Goal: Task Accomplishment & Management: Use online tool/utility

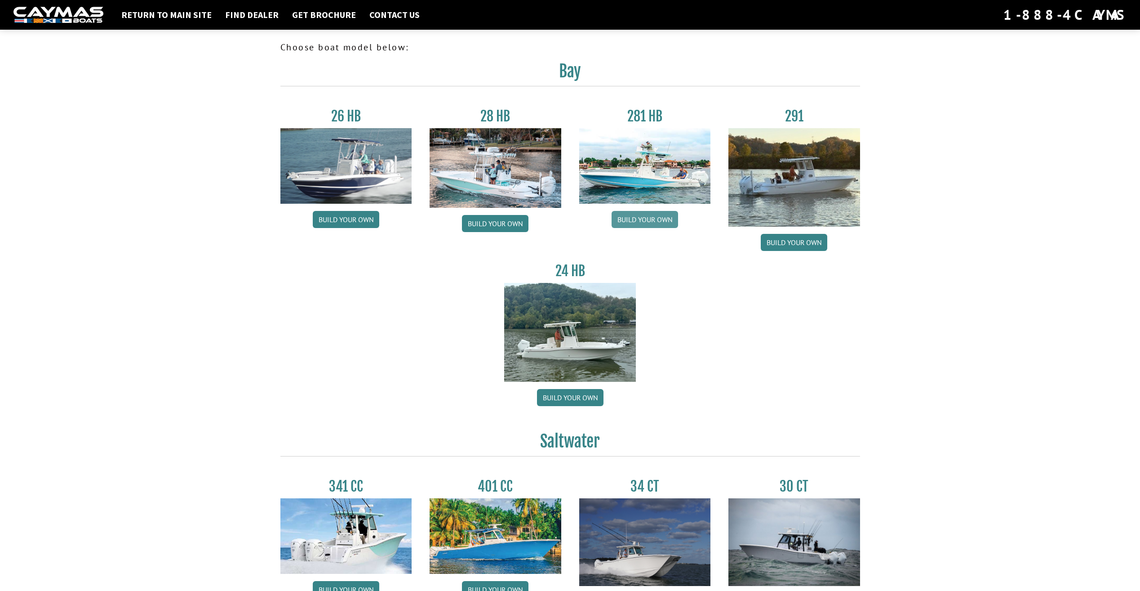
click at [626, 218] on link "Build your own" at bounding box center [645, 219] width 67 height 17
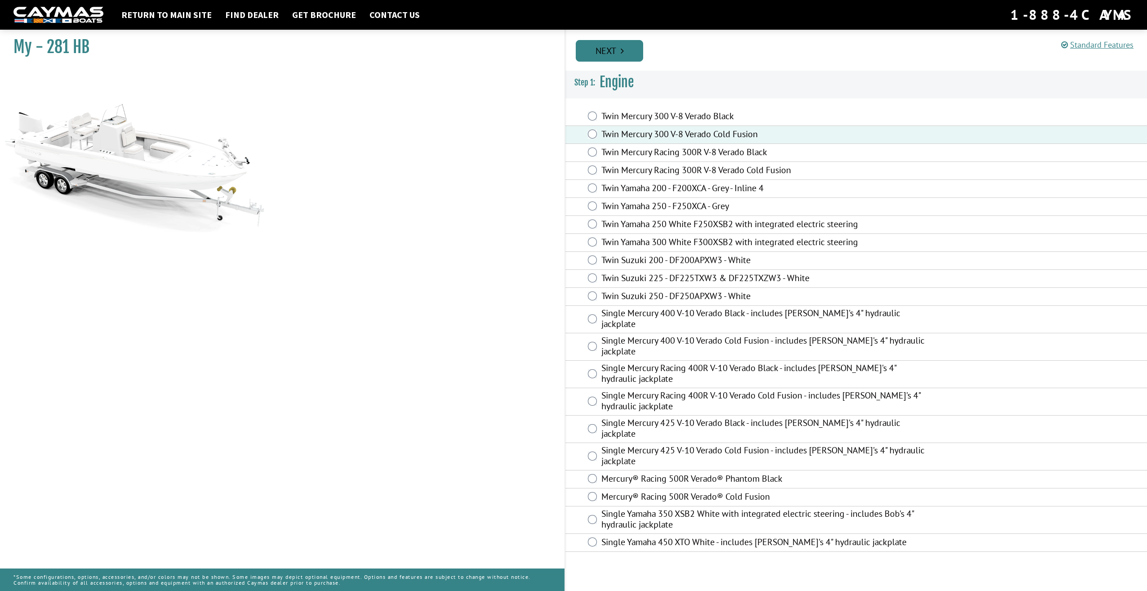
click at [610, 42] on link "Next" at bounding box center [609, 51] width 67 height 22
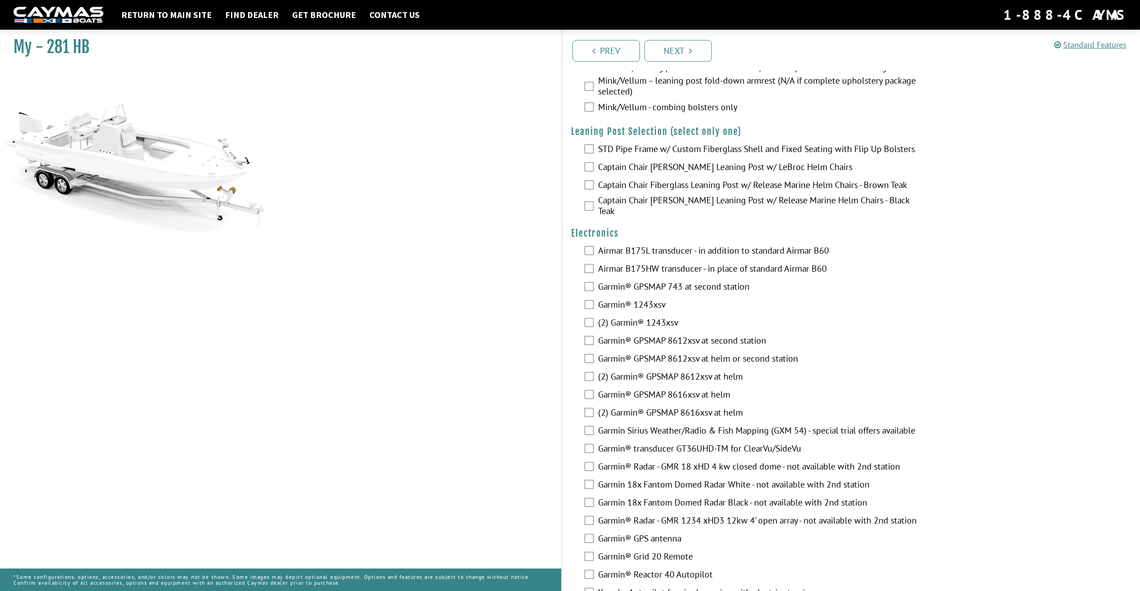
scroll to position [1814, 0]
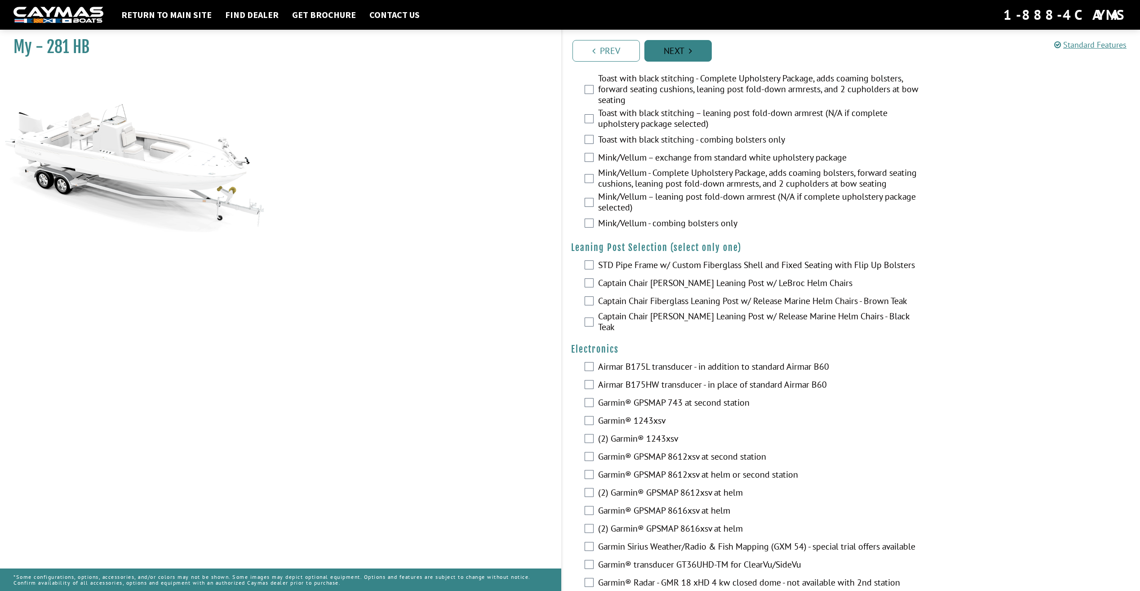
click at [697, 59] on link "Next" at bounding box center [678, 51] width 67 height 22
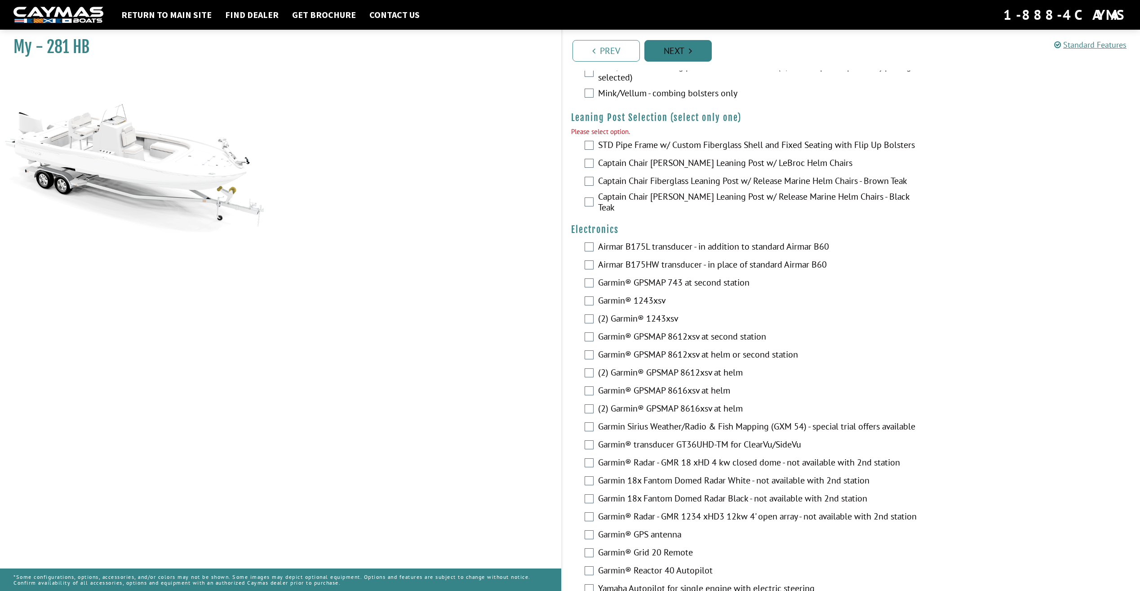
scroll to position [1980, 0]
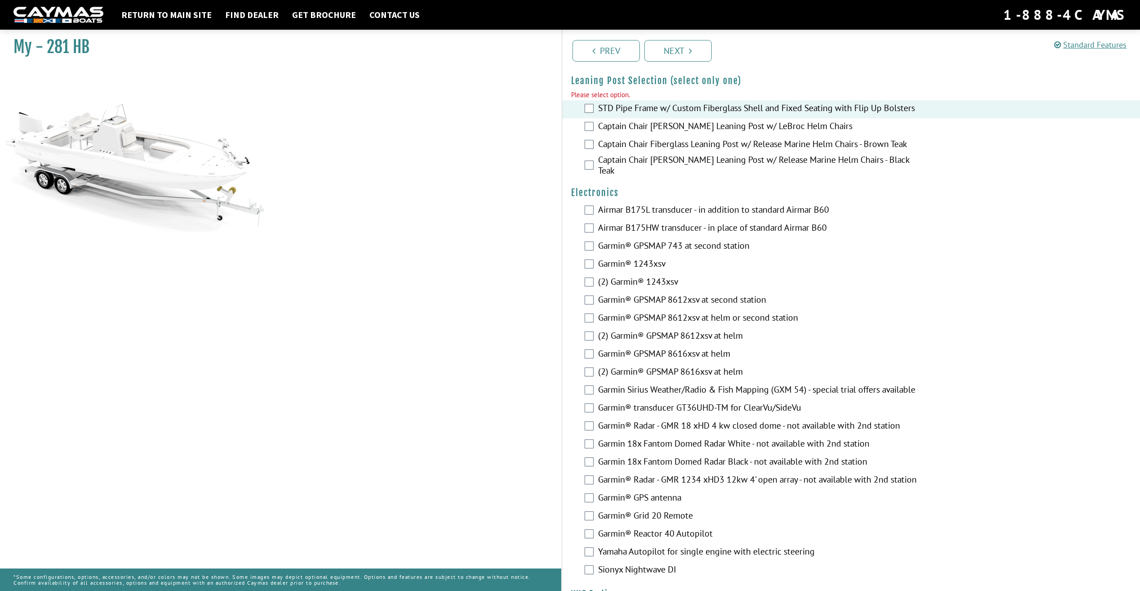
click at [679, 64] on div "Prev Next" at bounding box center [850, 50] width 579 height 41
click at [680, 58] on link "Next" at bounding box center [678, 51] width 67 height 22
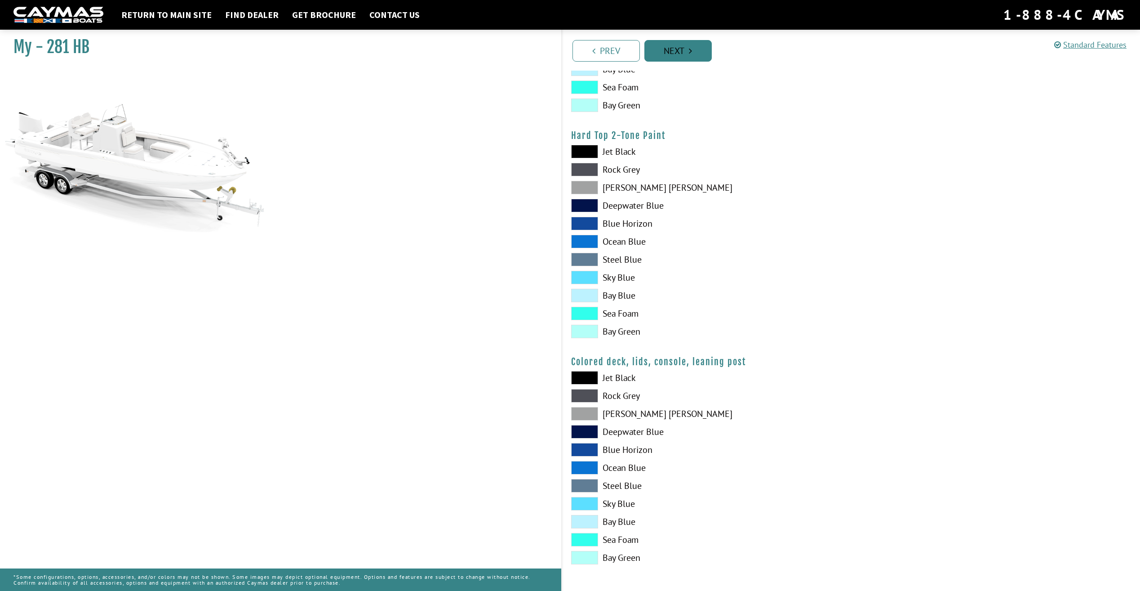
scroll to position [600, 0]
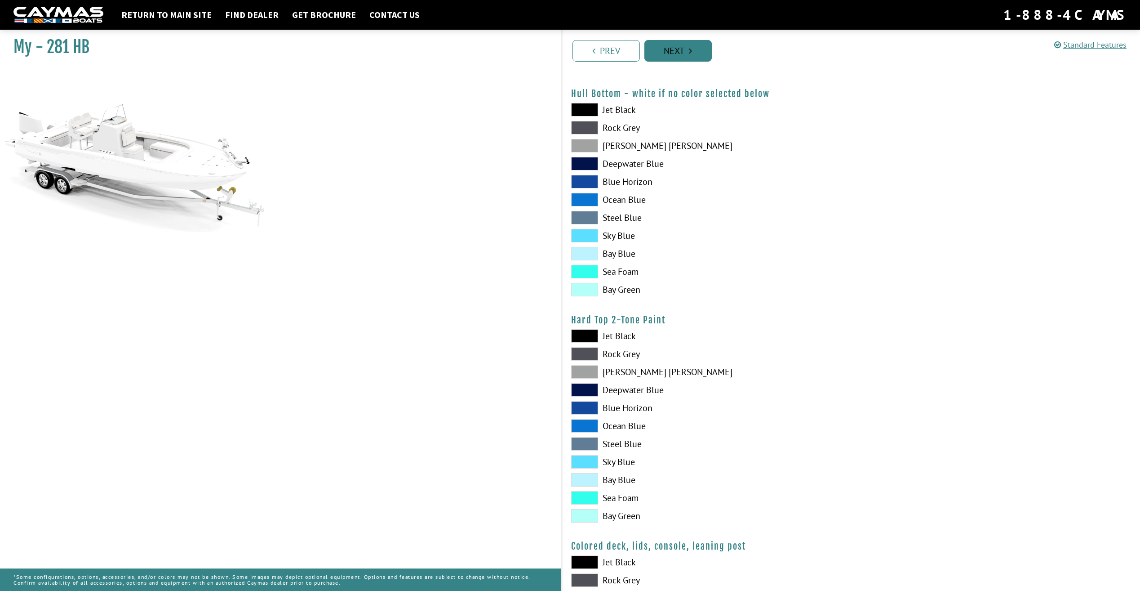
click at [680, 58] on link "Next" at bounding box center [678, 51] width 67 height 22
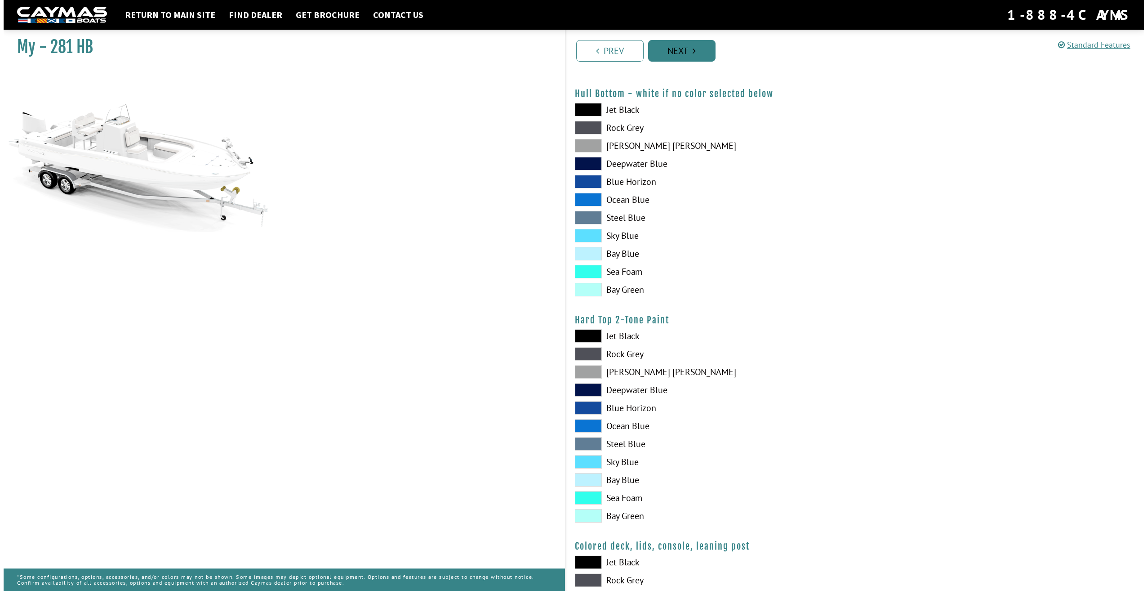
scroll to position [0, 0]
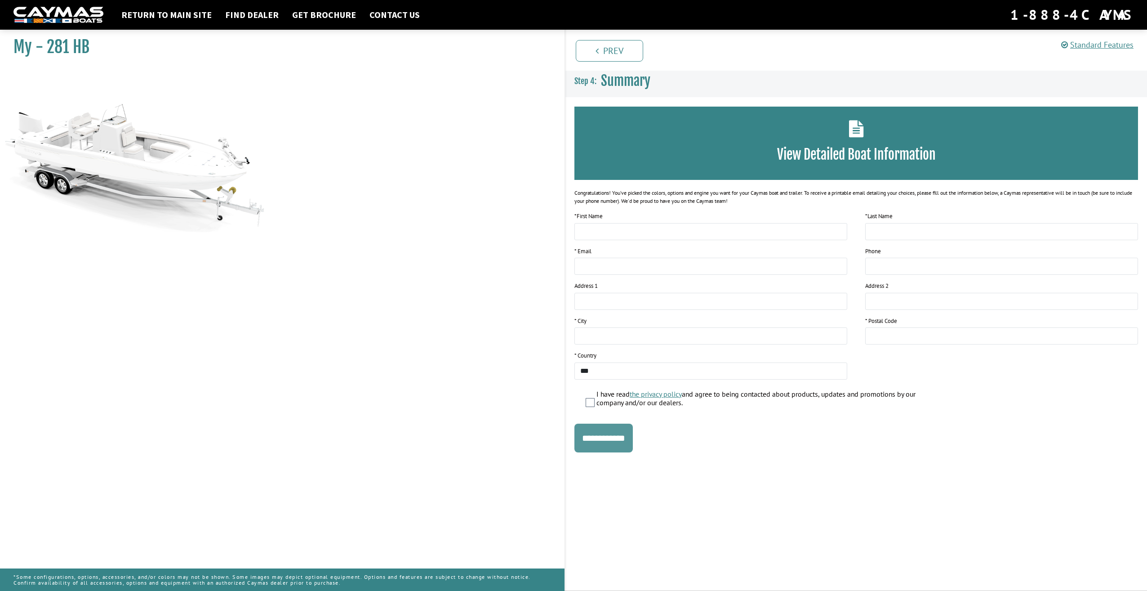
click at [618, 445] on input "**********" at bounding box center [603, 437] width 58 height 29
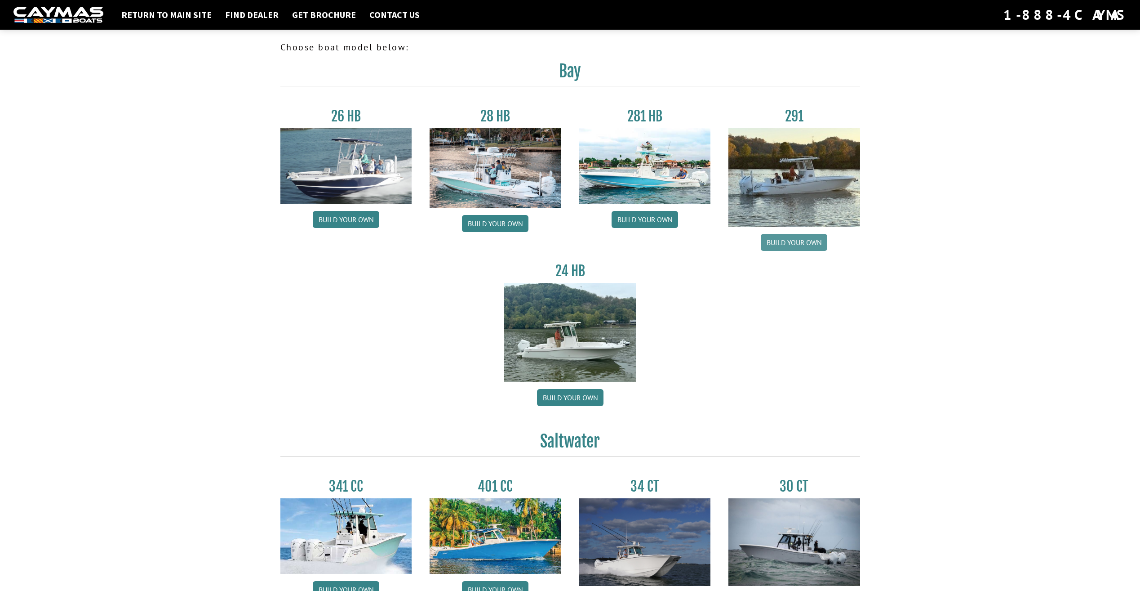
click at [770, 245] on link "Build your own" at bounding box center [794, 242] width 67 height 17
click at [586, 403] on link "Build your own" at bounding box center [570, 397] width 67 height 17
click at [809, 244] on link "Build your own" at bounding box center [794, 242] width 67 height 17
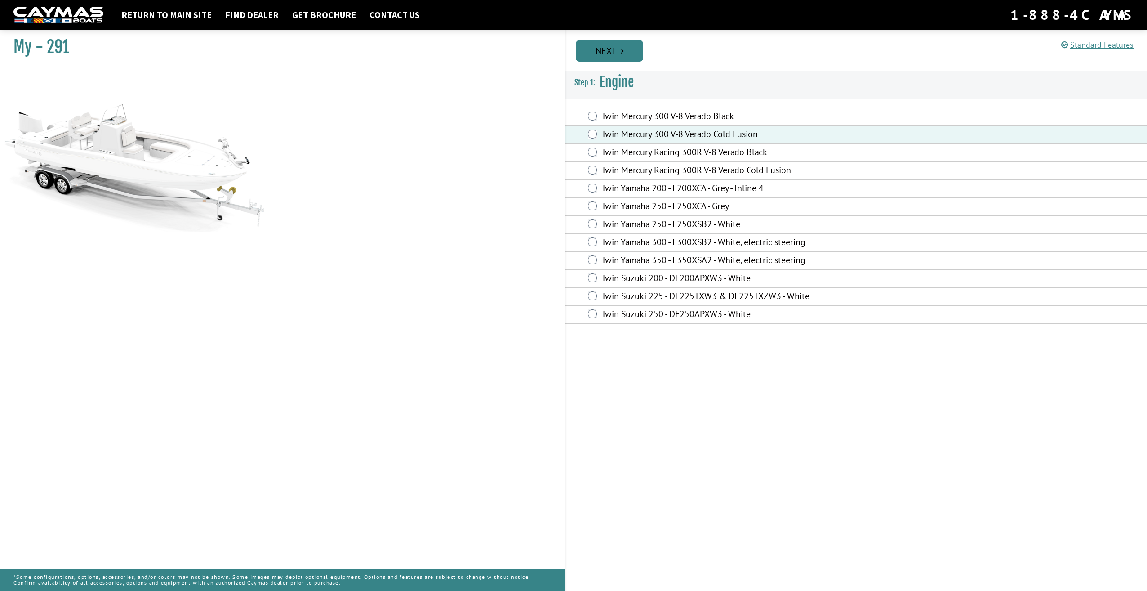
click at [603, 57] on link "Next" at bounding box center [609, 51] width 67 height 22
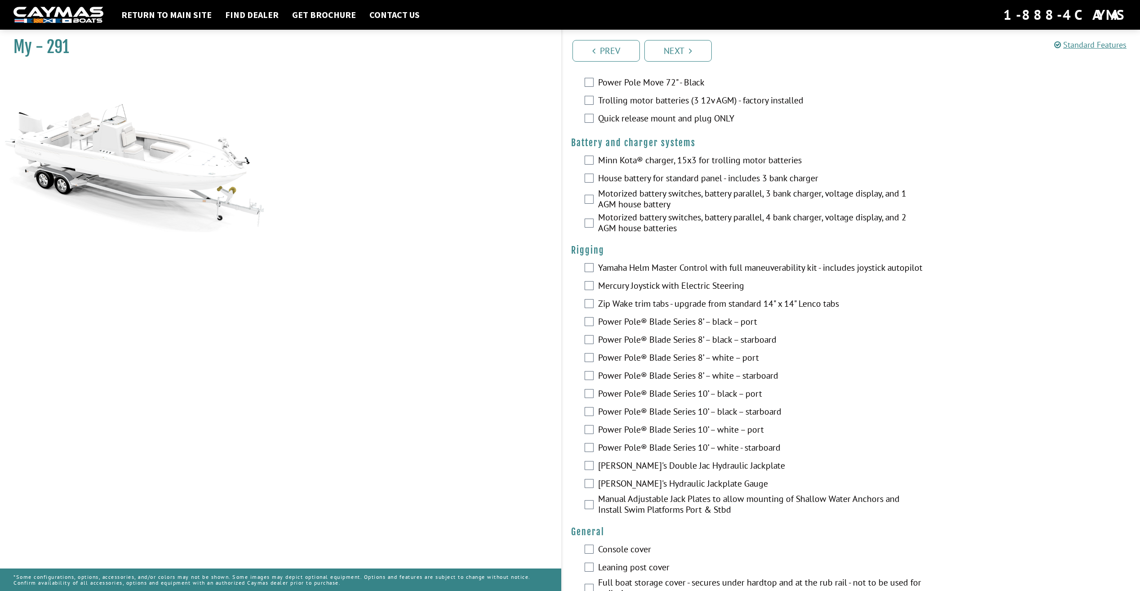
scroll to position [135, 0]
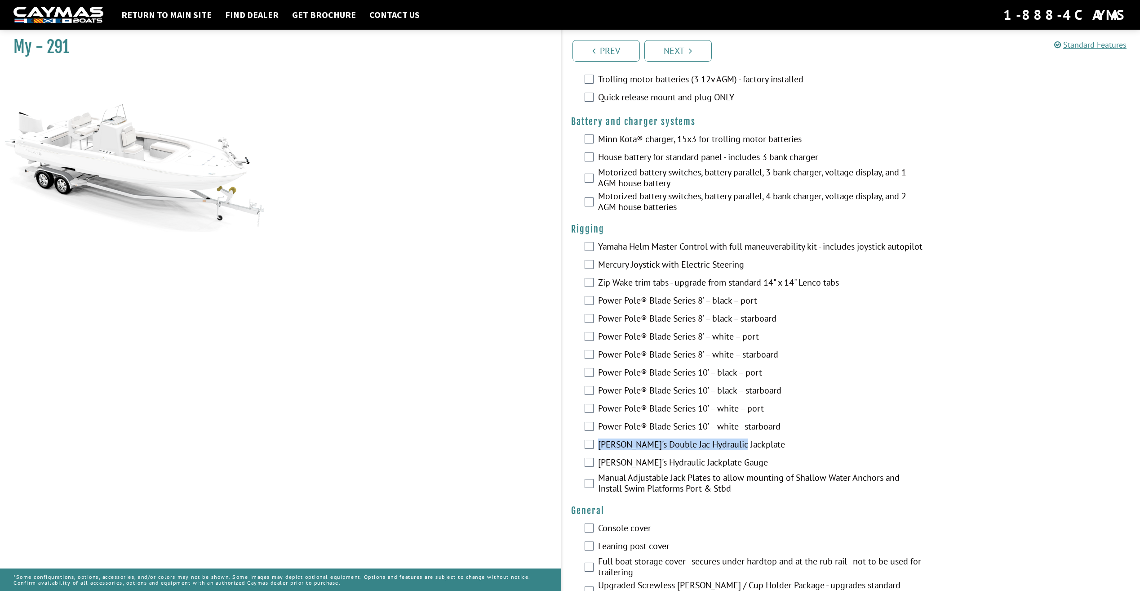
drag, startPoint x: 735, startPoint y: 454, endPoint x: 597, endPoint y: 458, distance: 138.5
click at [597, 454] on div "[PERSON_NAME]'s Double Jac Hydraulic Jackplate" at bounding box center [851, 445] width 578 height 18
drag, startPoint x: 597, startPoint y: 458, endPoint x: 609, endPoint y: 452, distance: 12.9
copy label "[PERSON_NAME]'s Double Jac Hydraulic Jackplate"
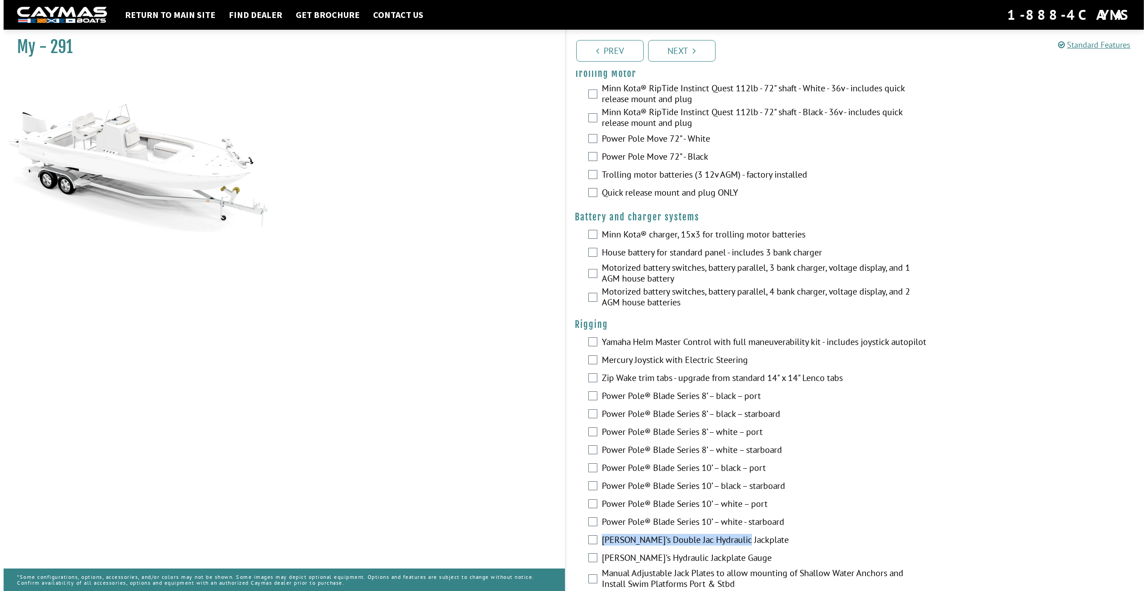
scroll to position [0, 0]
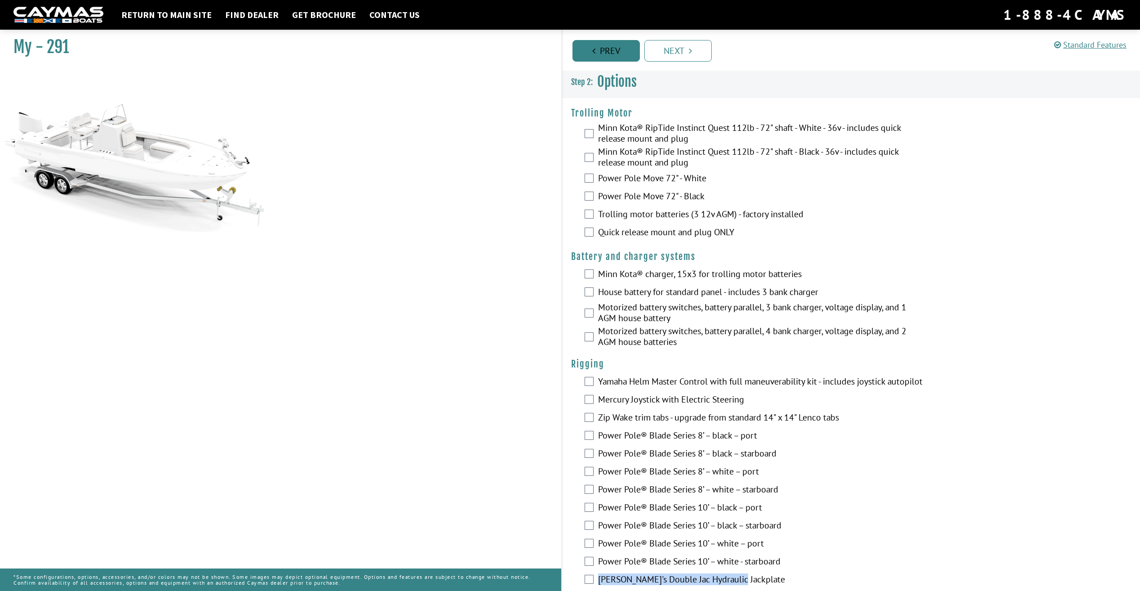
click at [611, 53] on link "Prev" at bounding box center [606, 51] width 67 height 22
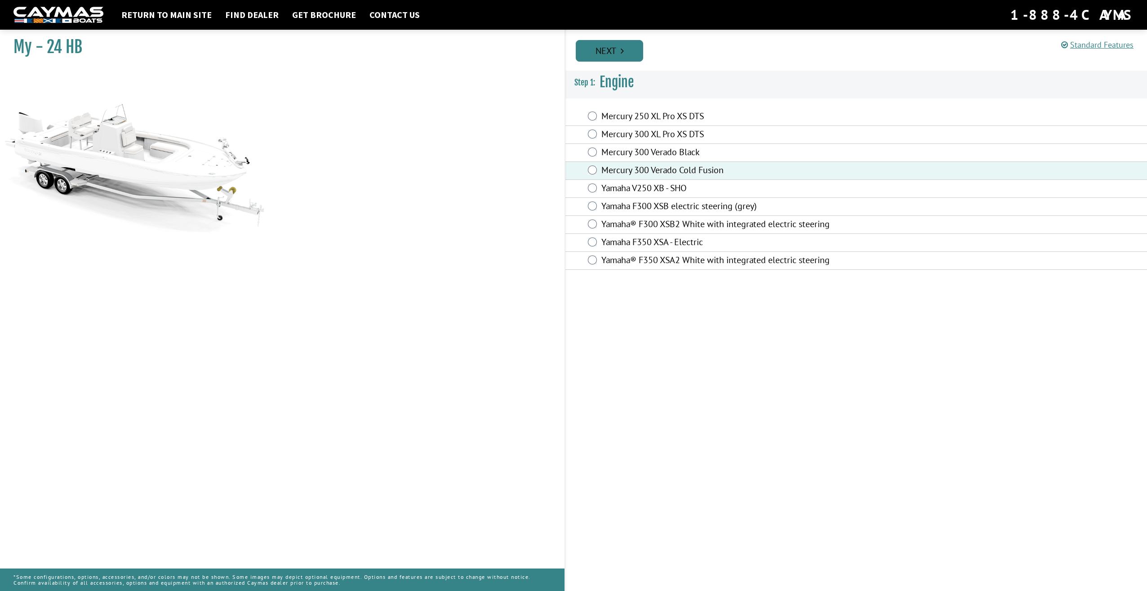
click at [630, 51] on link "Next" at bounding box center [609, 51] width 67 height 22
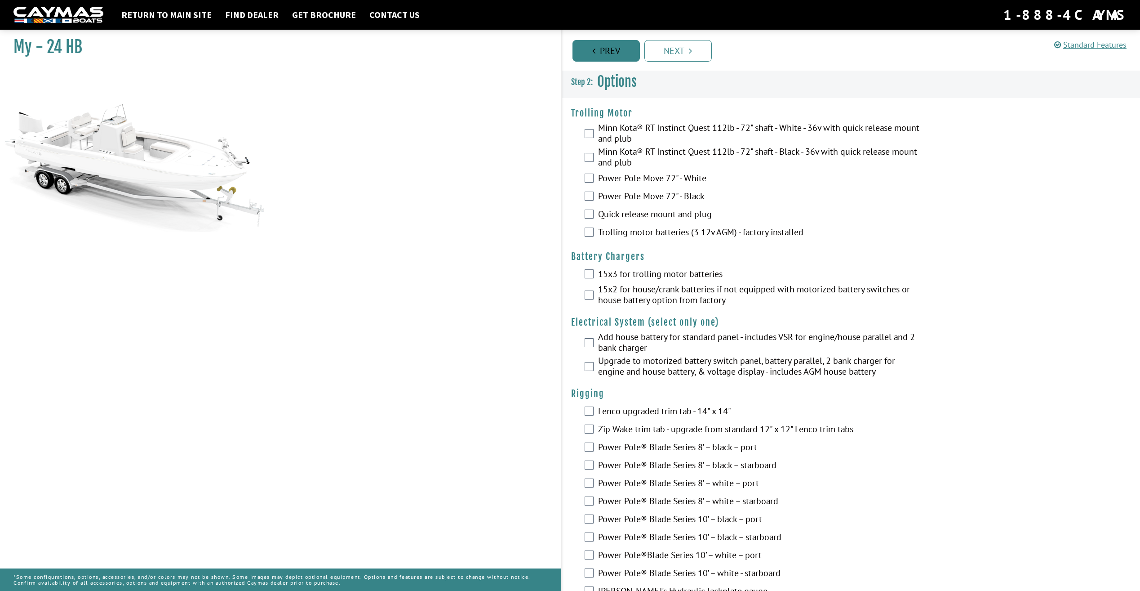
click at [614, 50] on link "Prev" at bounding box center [606, 51] width 67 height 22
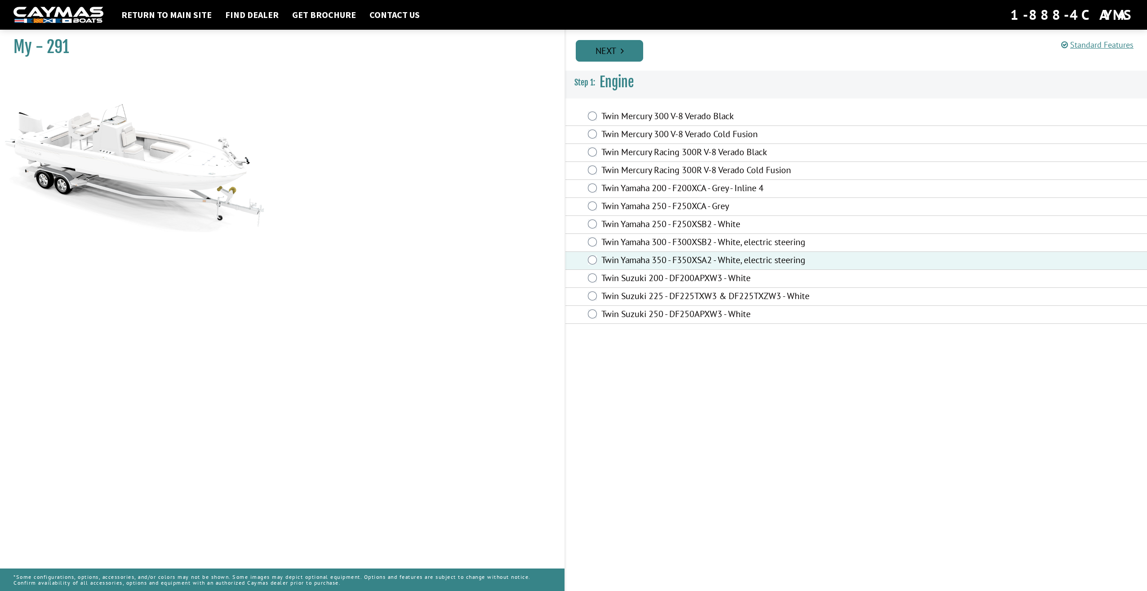
click at [603, 51] on link "Next" at bounding box center [609, 51] width 67 height 22
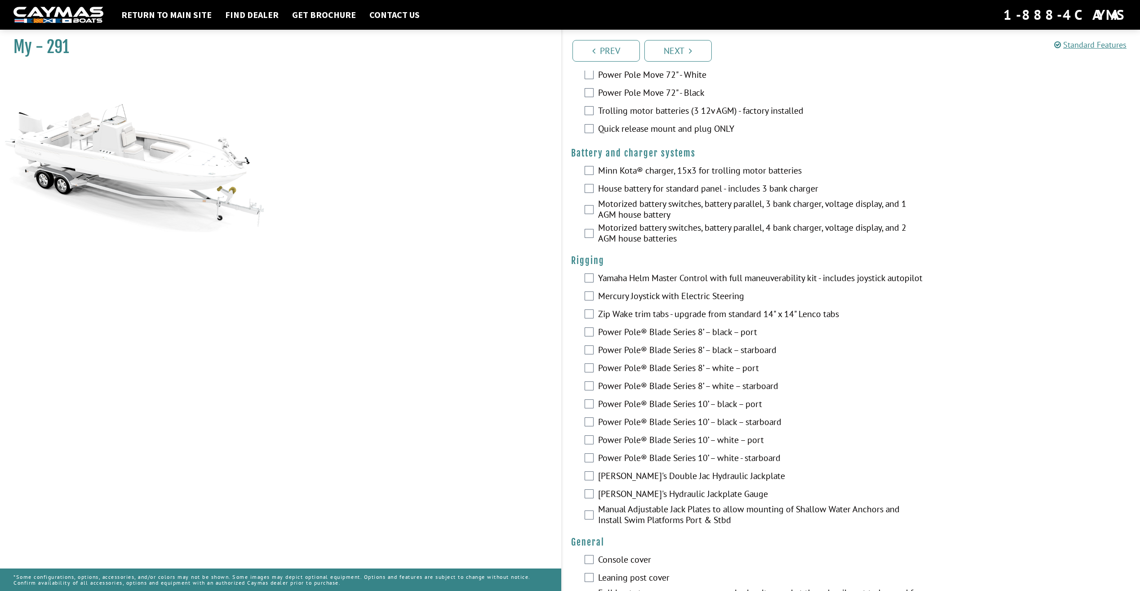
scroll to position [135, 0]
